Goal: Task Accomplishment & Management: Manage account settings

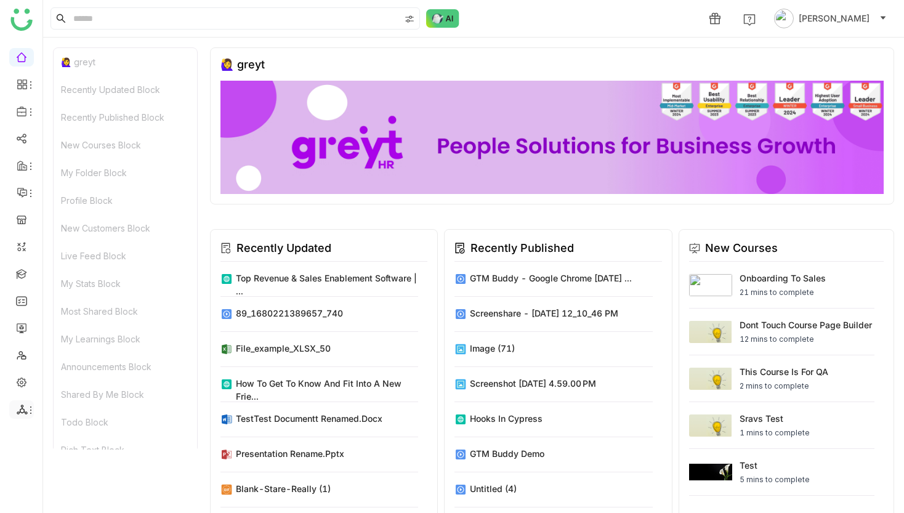
click at [25, 402] on li at bounding box center [21, 409] width 25 height 18
click at [22, 408] on icon at bounding box center [22, 409] width 10 height 10
click at [54, 437] on link "List" at bounding box center [88, 438] width 85 height 9
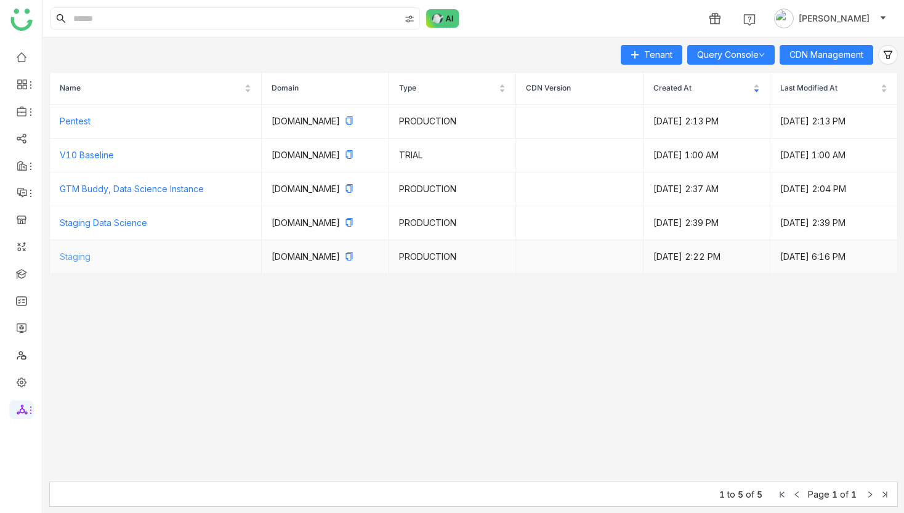
click at [72, 262] on link "Staging" at bounding box center [75, 256] width 31 height 10
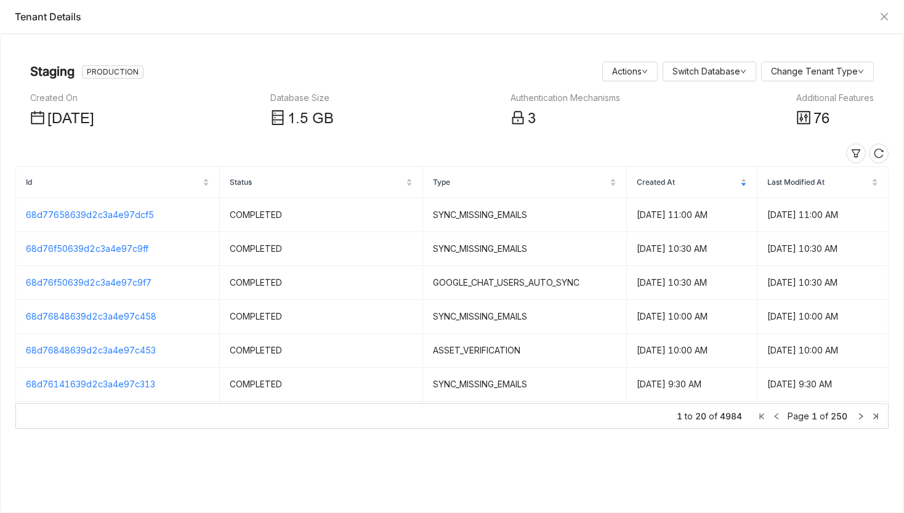
click at [828, 113] on span "76" at bounding box center [821, 118] width 16 height 17
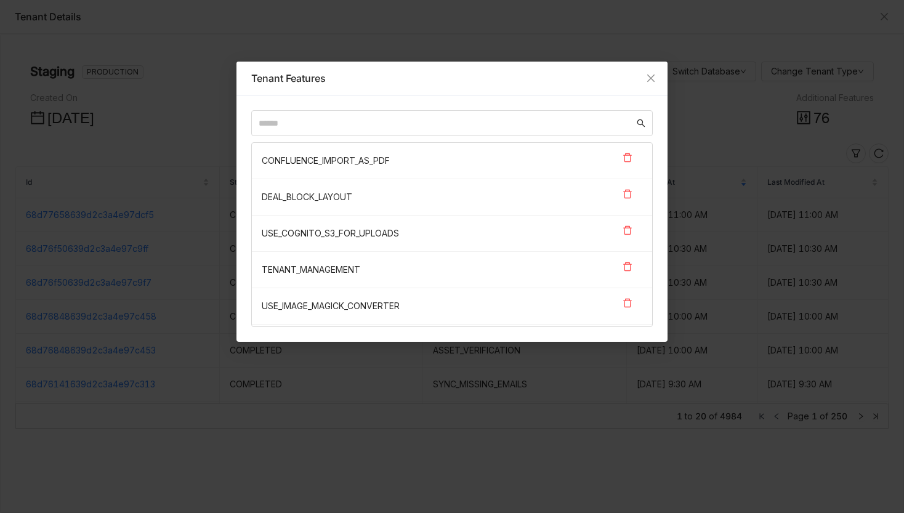
click at [549, 109] on div "CONFLUENCE_IMPORT_AS_PDF DEAL_BLOCK_LAYOUT USE_COGNITO_S3_FOR_UPLOADS TENANT_MA…" at bounding box center [451, 218] width 431 height 246
click at [549, 118] on input "text" at bounding box center [446, 123] width 375 height 14
paste input "**********"
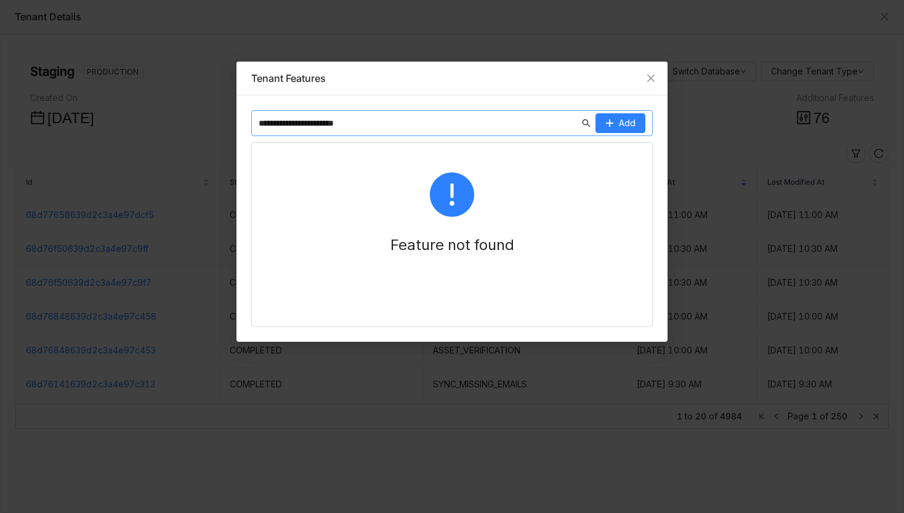
type input "**********"
drag, startPoint x: 584, startPoint y: 126, endPoint x: 598, endPoint y: 125, distance: 13.6
click at [589, 126] on icon at bounding box center [586, 123] width 9 height 9
click at [611, 125] on icon at bounding box center [609, 123] width 9 height 9
